Goal: Learn about a topic

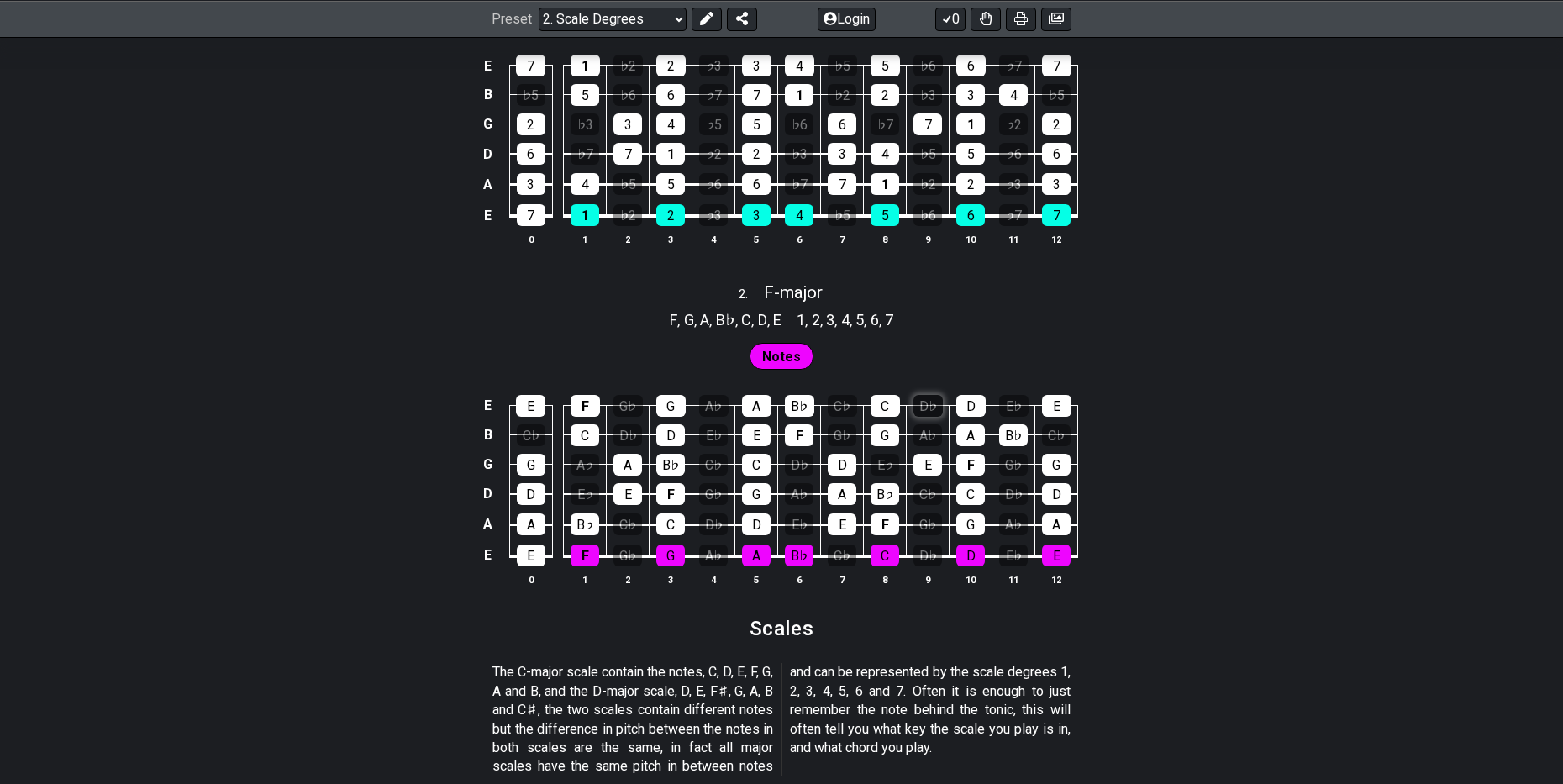
scroll to position [1260, 0]
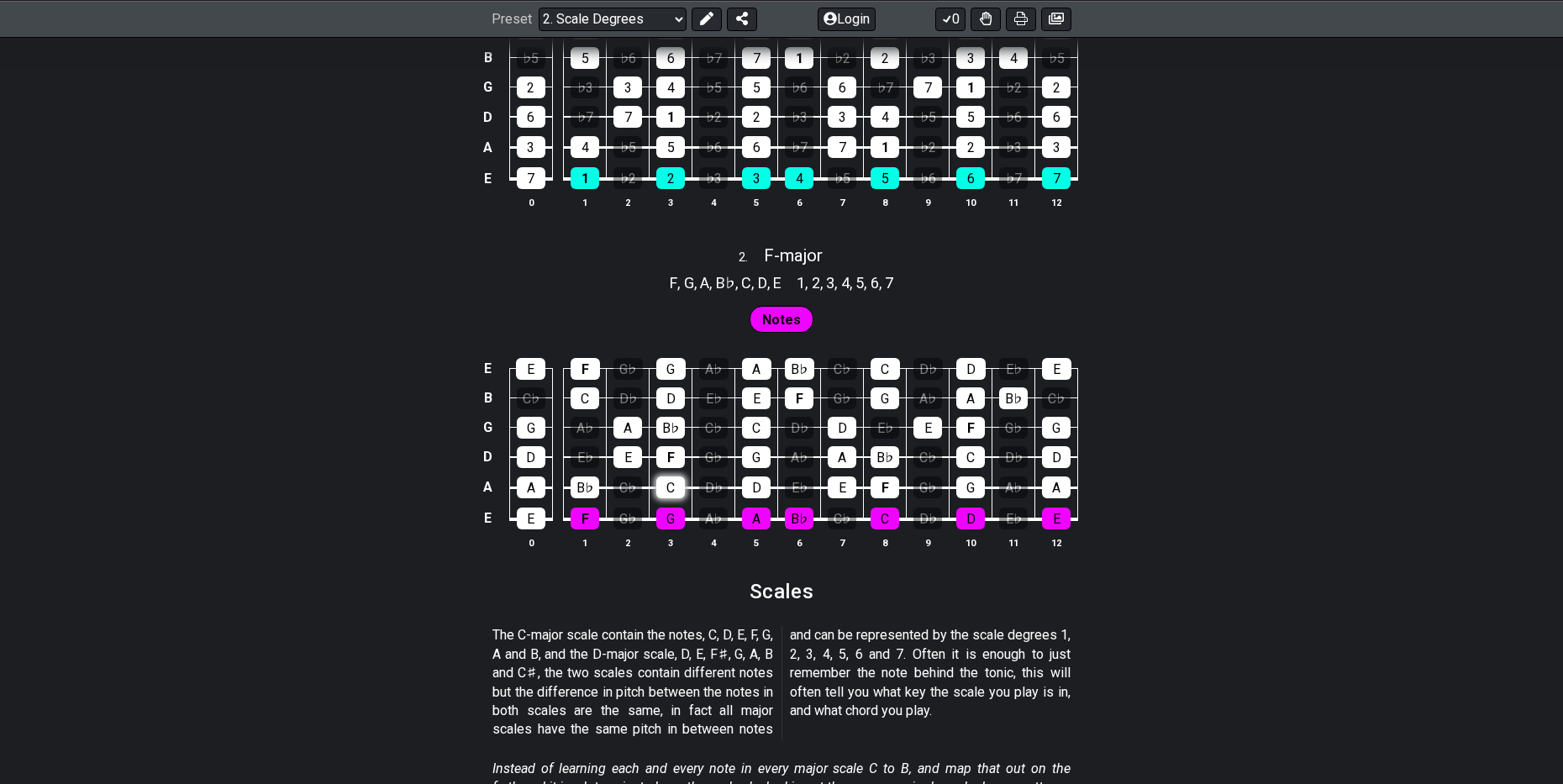
click at [676, 487] on div "C" at bounding box center [671, 487] width 29 height 22
click at [672, 483] on div "C" at bounding box center [671, 487] width 29 height 22
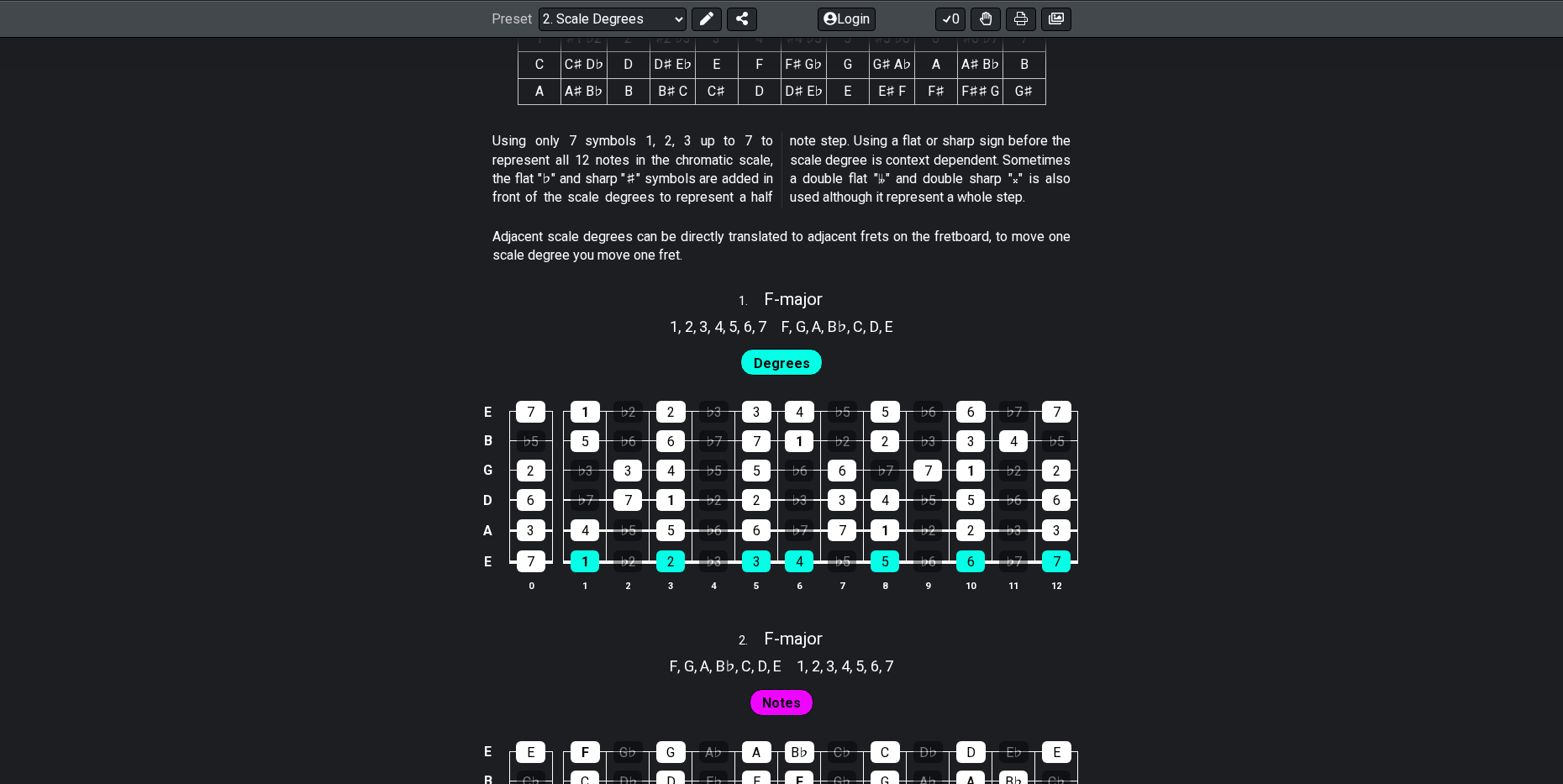
scroll to position [840, 0]
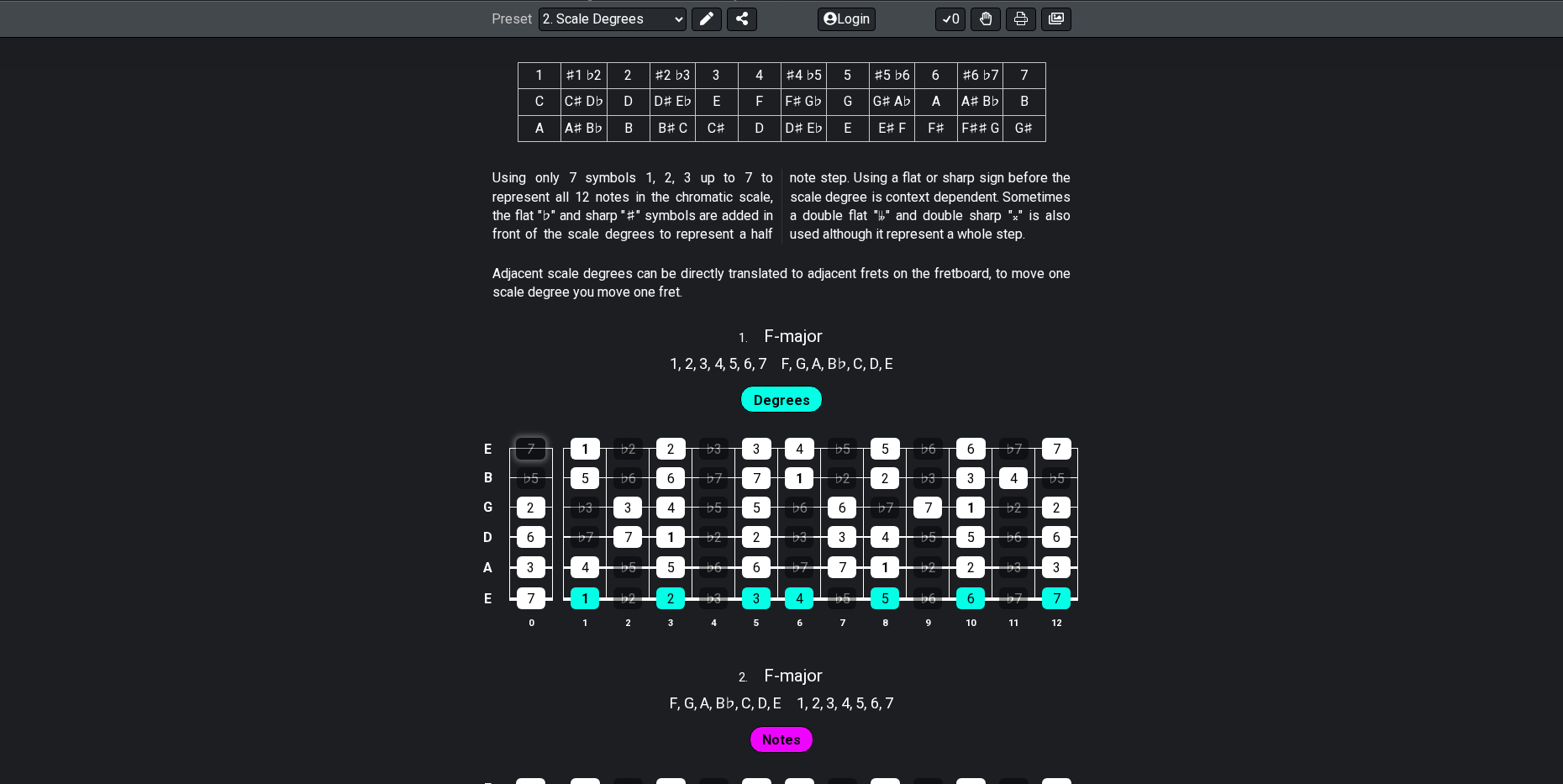
click at [540, 446] on div "7" at bounding box center [531, 448] width 29 height 22
click at [536, 446] on div "7" at bounding box center [531, 448] width 29 height 22
click at [523, 479] on div "♭5" at bounding box center [532, 478] width 29 height 22
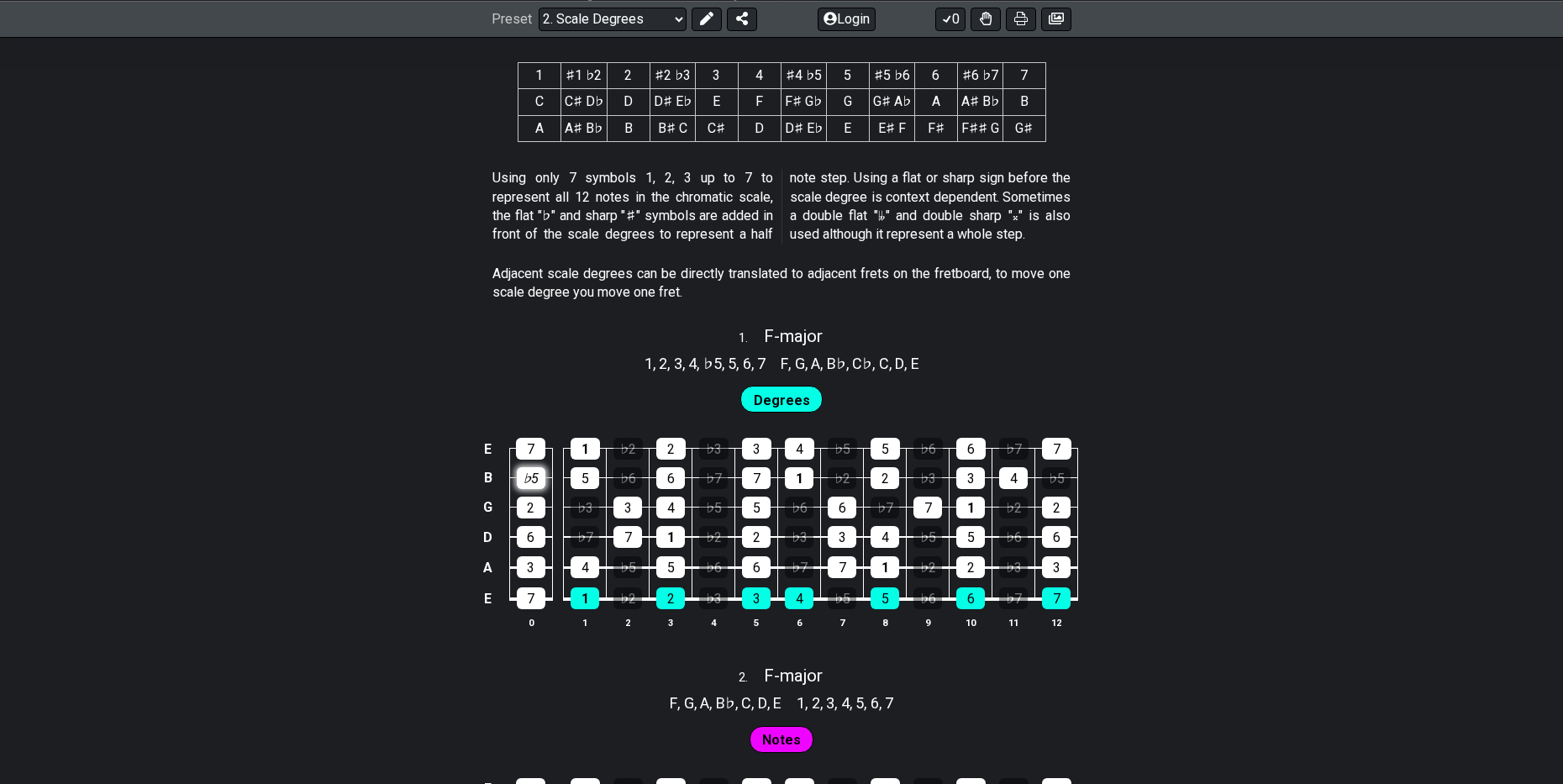
click at [523, 472] on div "♭5" at bounding box center [532, 478] width 29 height 22
click at [519, 474] on div "♭5" at bounding box center [532, 478] width 29 height 22
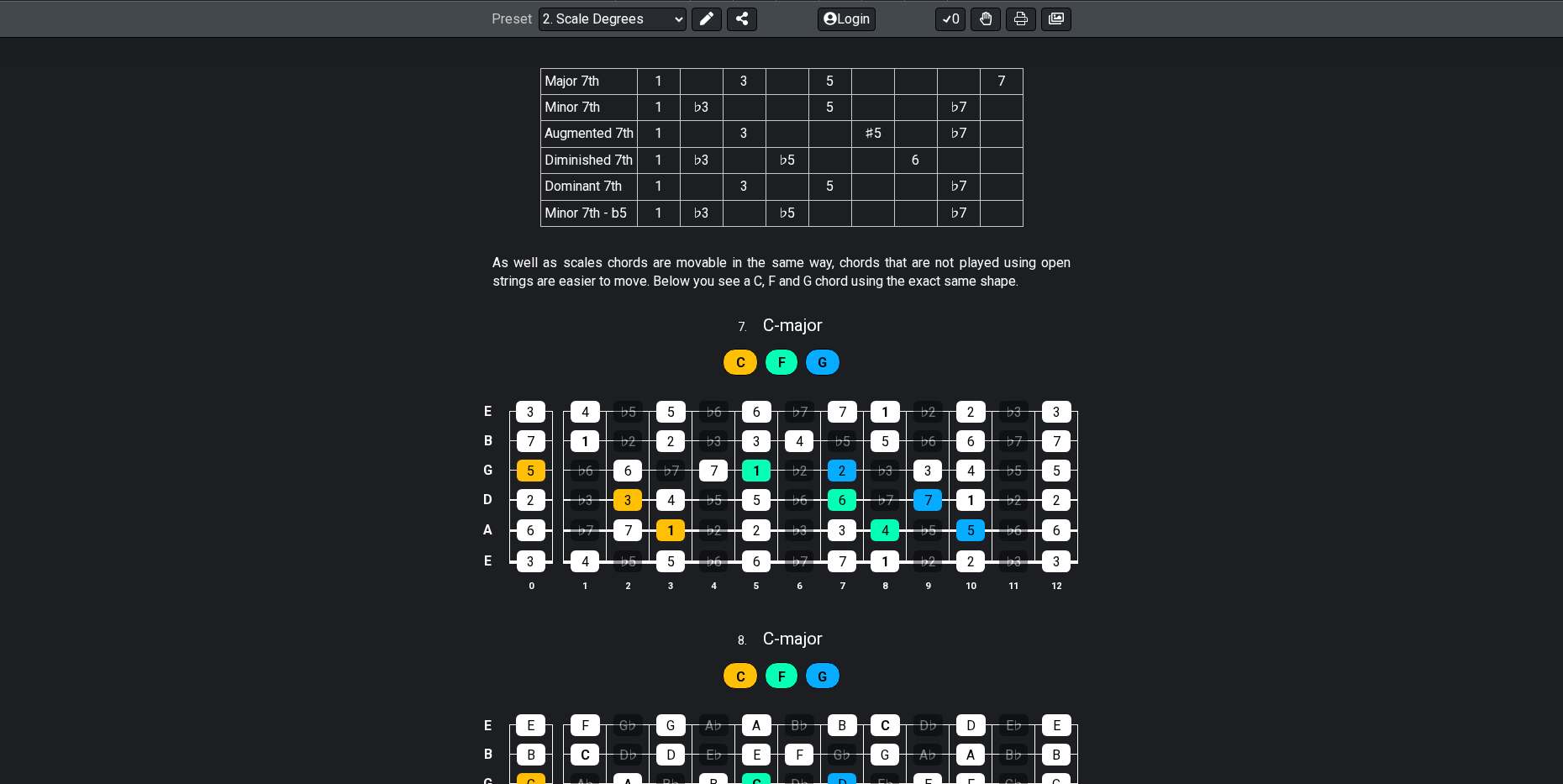
scroll to position [0, 0]
